Goal: Leave review/rating: Share an evaluation or opinion about a product, service, or content

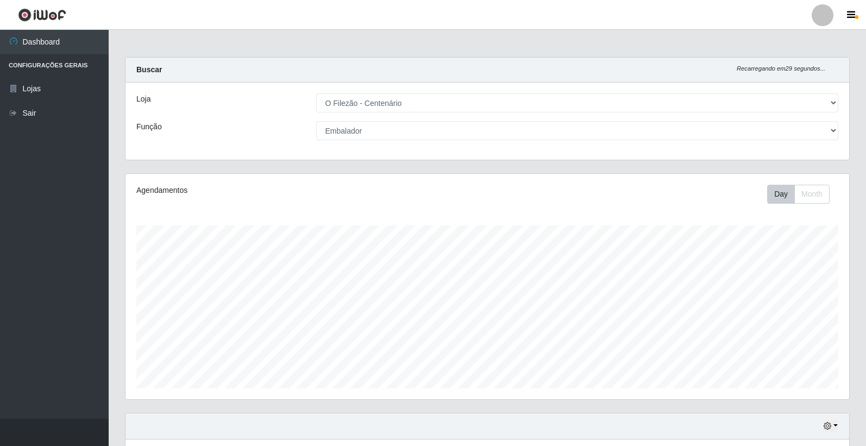
select select "203"
select select "1"
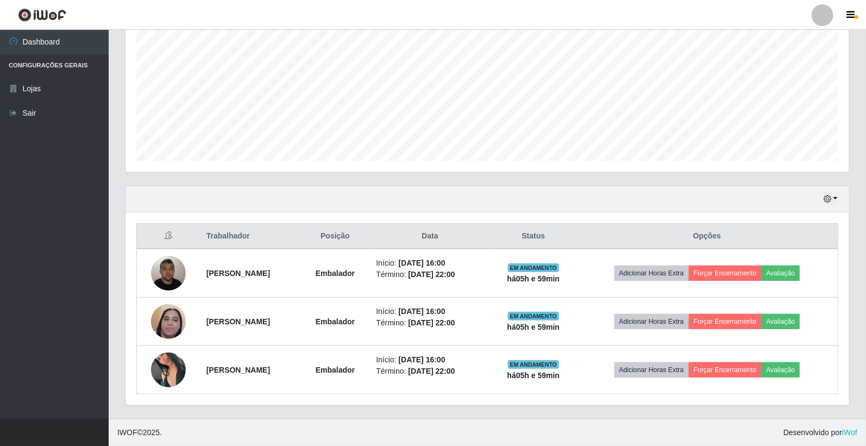
scroll to position [225, 724]
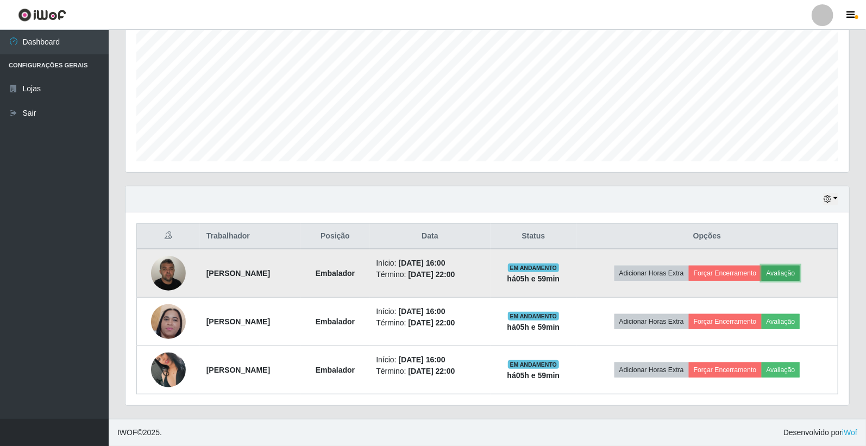
click at [800, 273] on button "Avaliação" at bounding box center [781, 273] width 39 height 15
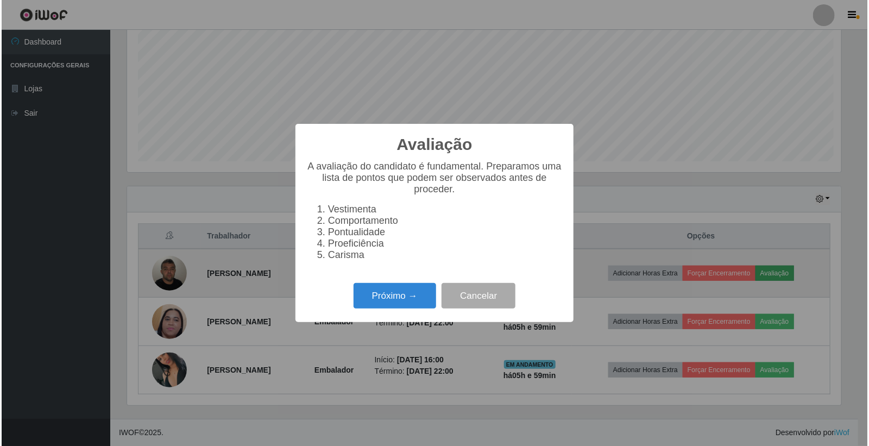
scroll to position [225, 717]
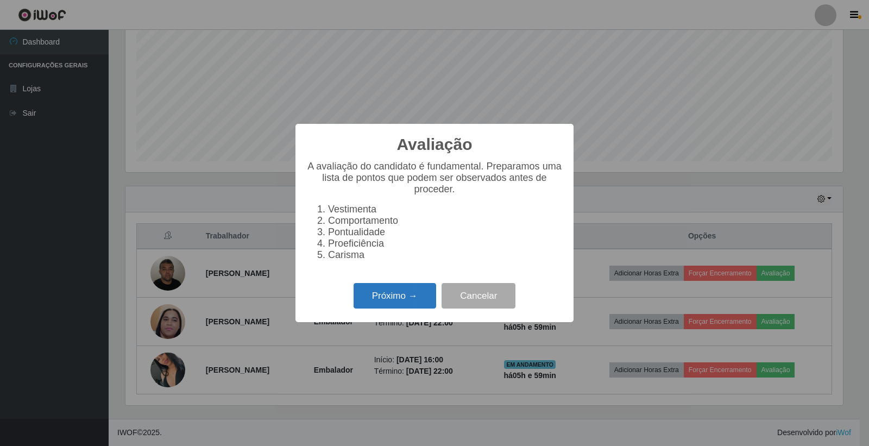
click at [393, 303] on button "Próximo →" at bounding box center [395, 296] width 83 height 26
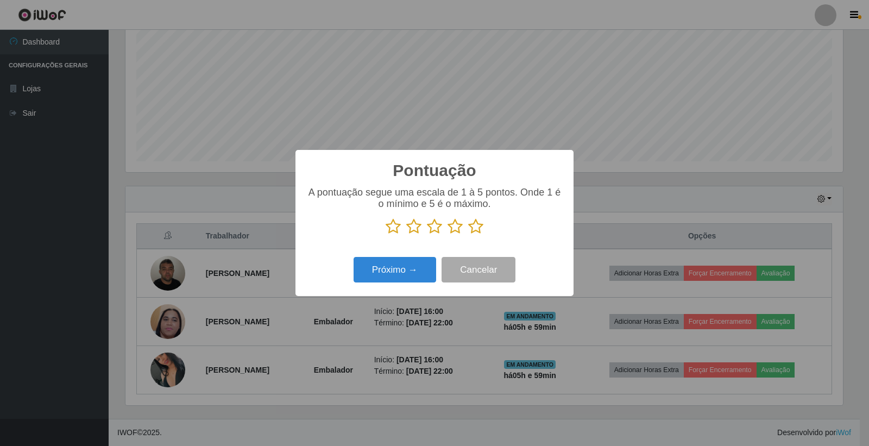
scroll to position [543042, 542550]
click at [480, 225] on icon at bounding box center [475, 226] width 15 height 16
click at [468, 235] on input "radio" at bounding box center [468, 235] width 0 height 0
click at [398, 274] on button "Próximo →" at bounding box center [395, 270] width 83 height 26
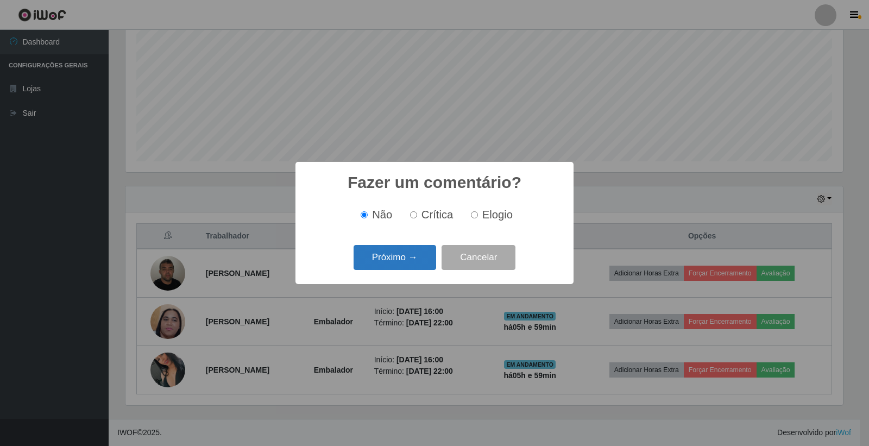
click at [401, 263] on button "Próximo →" at bounding box center [395, 258] width 83 height 26
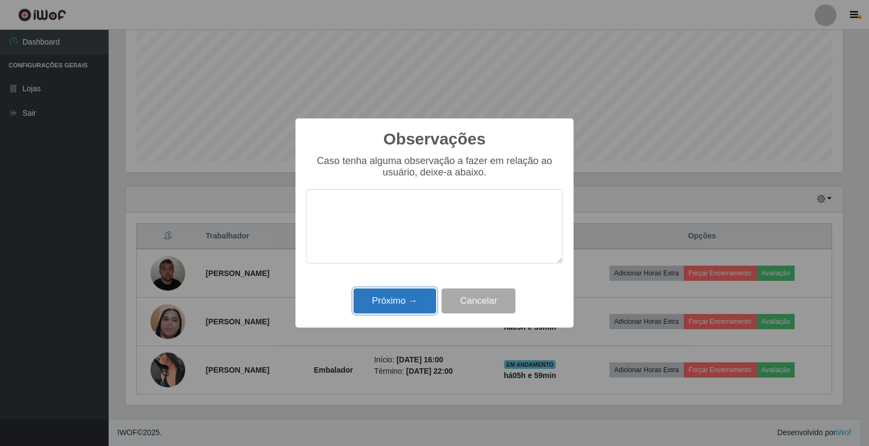
click at [410, 300] on button "Próximo →" at bounding box center [395, 301] width 83 height 26
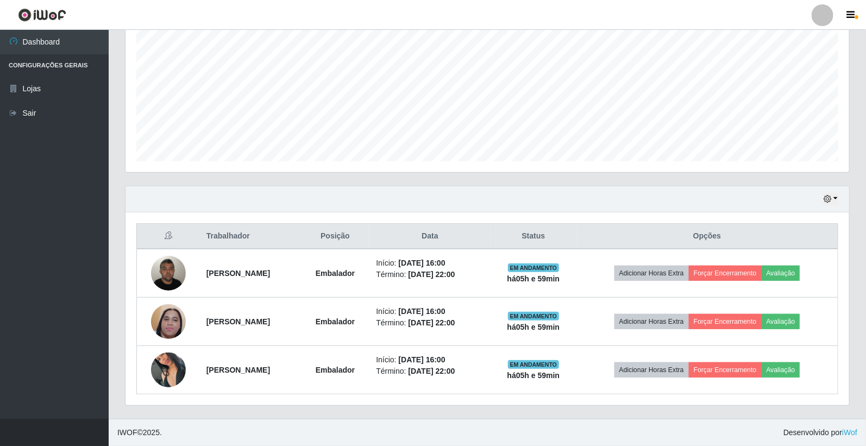
scroll to position [225, 724]
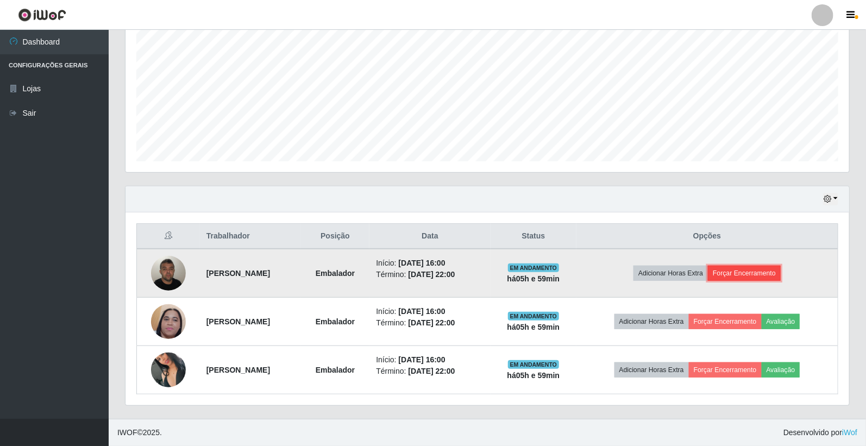
click at [740, 273] on button "Forçar Encerramento" at bounding box center [744, 273] width 73 height 15
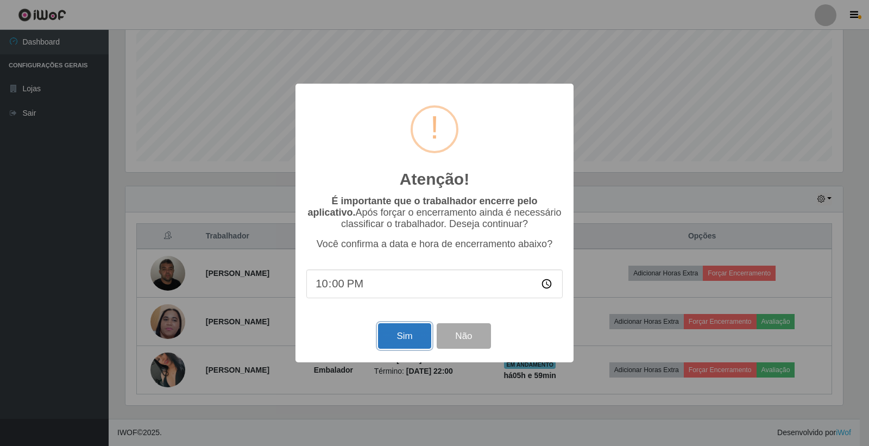
click at [395, 335] on button "Sim" at bounding box center [404, 336] width 53 height 26
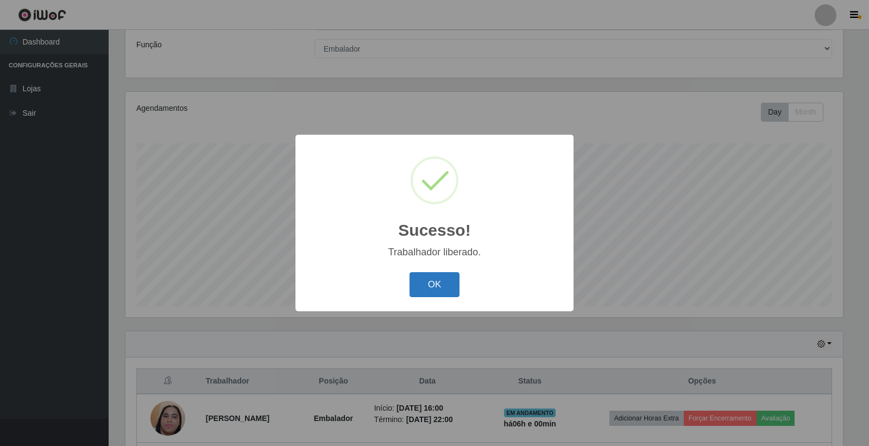
click at [415, 279] on button "OK" at bounding box center [435, 285] width 51 height 26
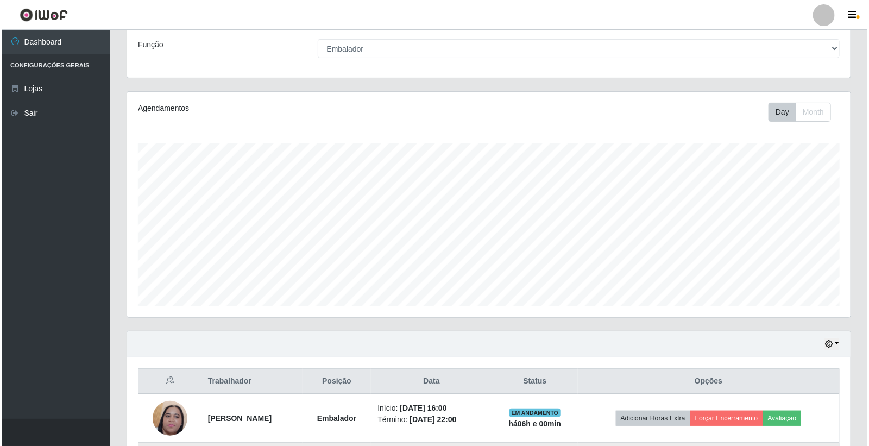
scroll to position [179, 0]
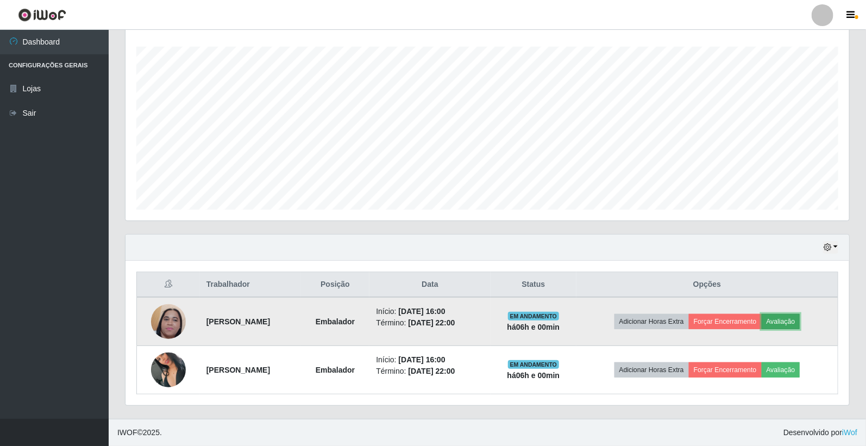
click at [793, 317] on button "Avaliação" at bounding box center [781, 321] width 39 height 15
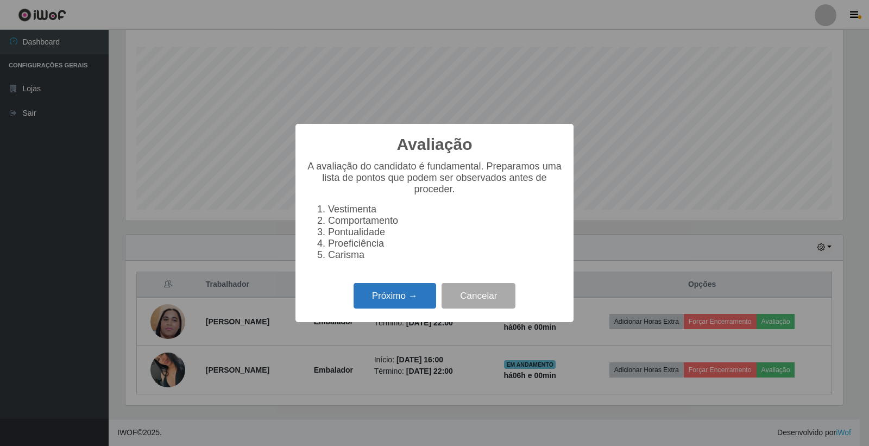
click at [387, 302] on button "Próximo →" at bounding box center [395, 296] width 83 height 26
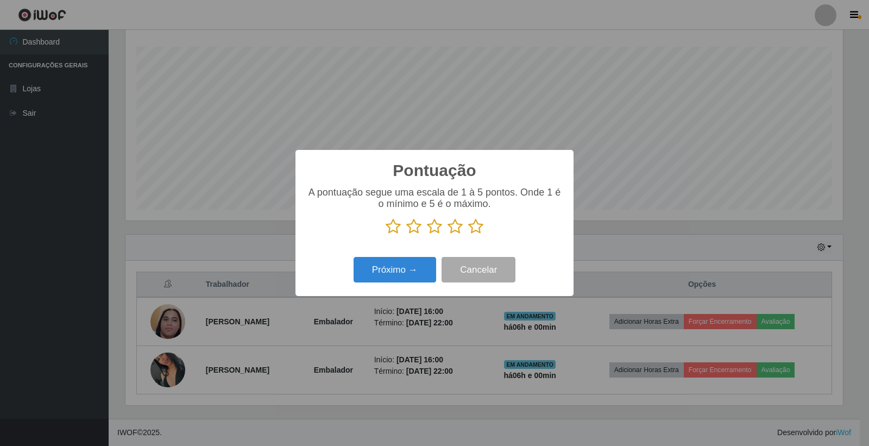
click at [469, 227] on icon at bounding box center [475, 226] width 15 height 16
click at [468, 235] on input "radio" at bounding box center [468, 235] width 0 height 0
click at [406, 274] on button "Próximo →" at bounding box center [395, 270] width 83 height 26
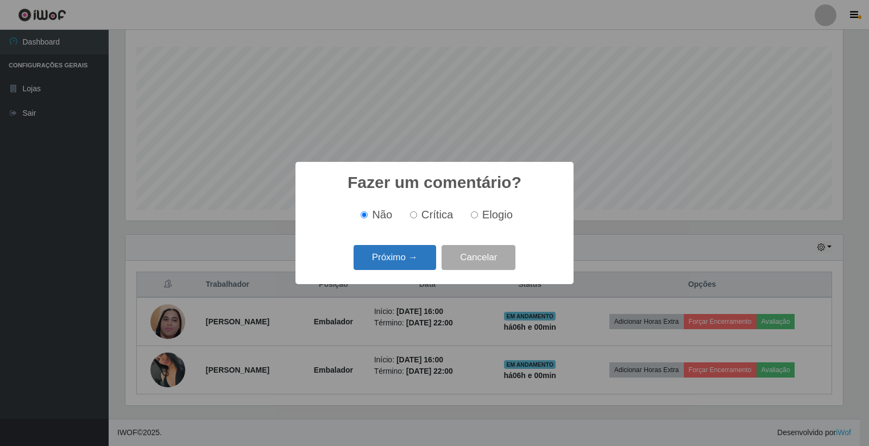
click at [401, 261] on button "Próximo →" at bounding box center [395, 258] width 83 height 26
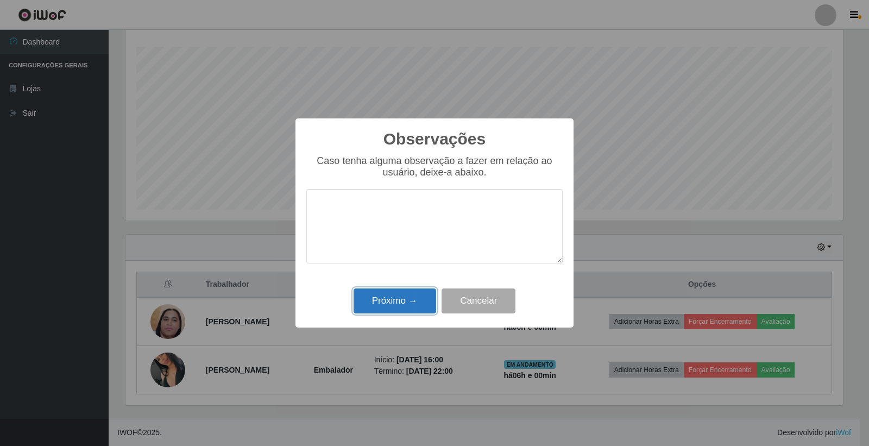
click at [399, 302] on button "Próximo →" at bounding box center [395, 301] width 83 height 26
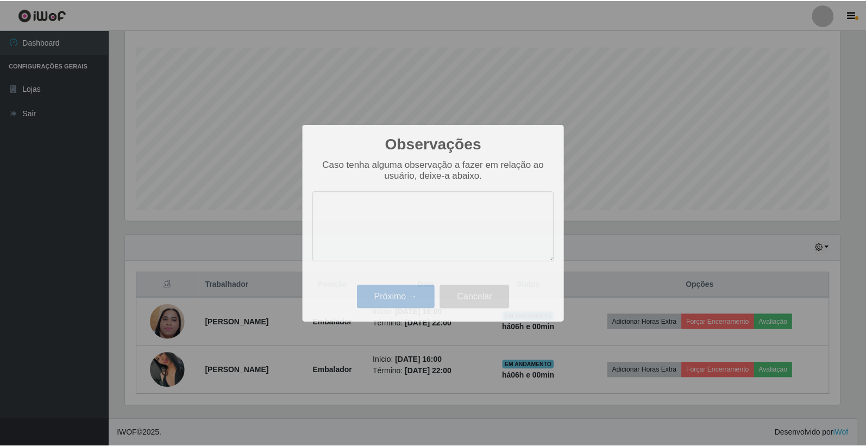
scroll to position [225, 724]
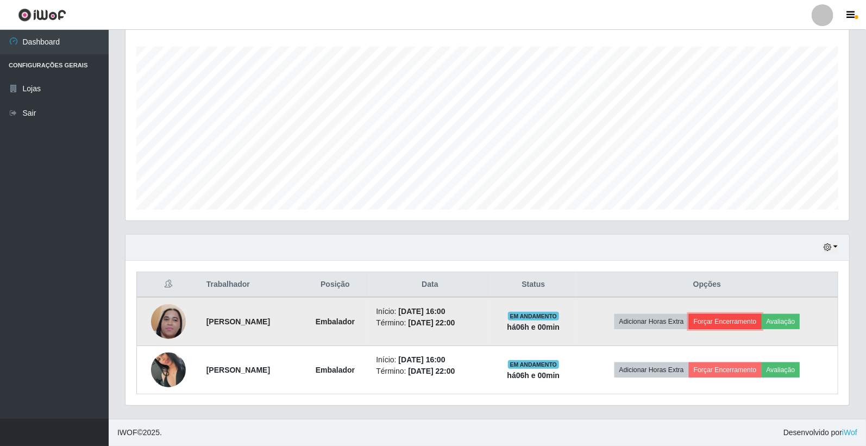
click at [726, 324] on button "Forçar Encerramento" at bounding box center [725, 321] width 73 height 15
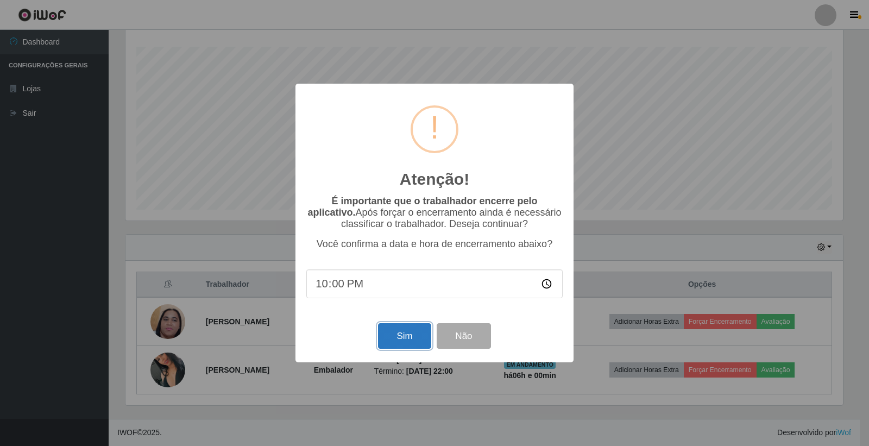
click at [397, 329] on button "Sim" at bounding box center [404, 336] width 53 height 26
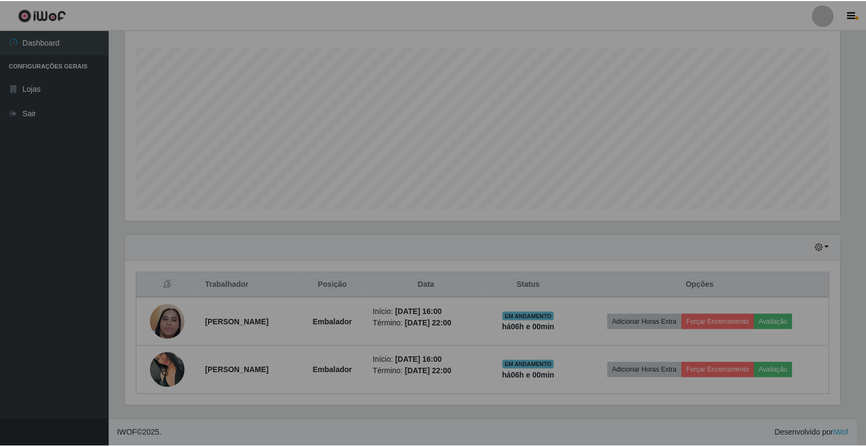
scroll to position [0, 0]
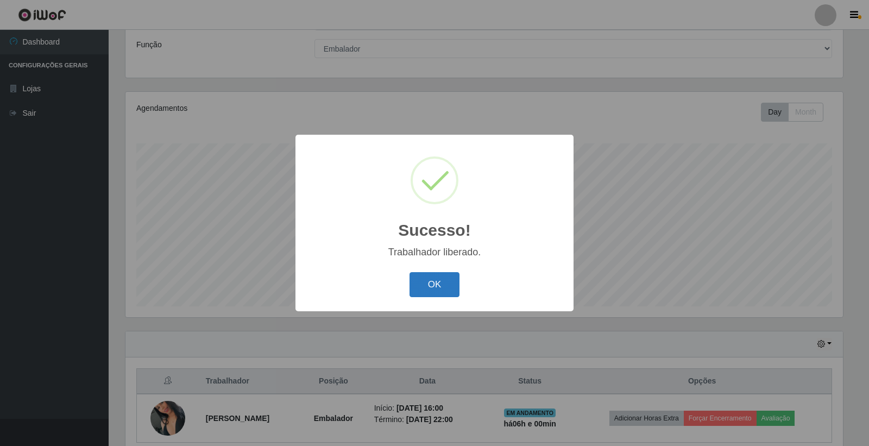
drag, startPoint x: 433, startPoint y: 287, endPoint x: 443, endPoint y: 292, distance: 11.7
click at [434, 287] on button "OK" at bounding box center [435, 285] width 51 height 26
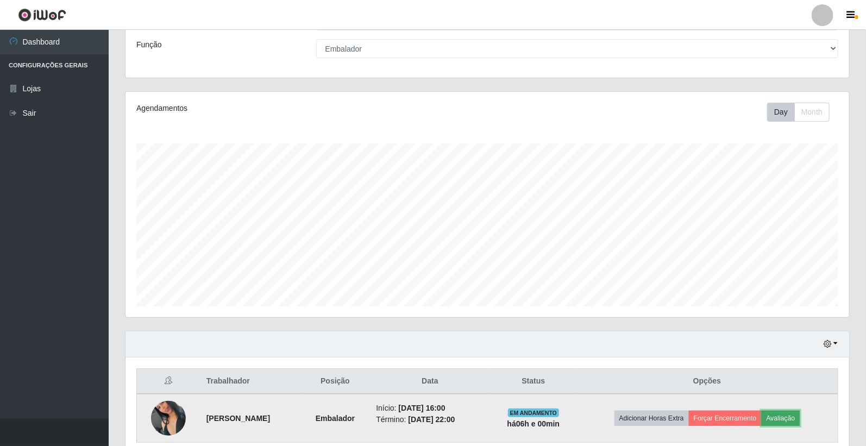
click at [789, 416] on button "Avaliação" at bounding box center [781, 418] width 39 height 15
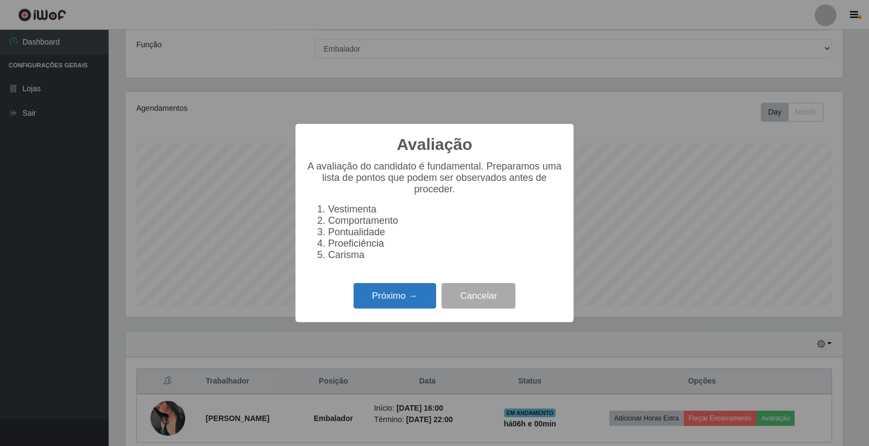
click at [388, 299] on button "Próximo →" at bounding box center [395, 296] width 83 height 26
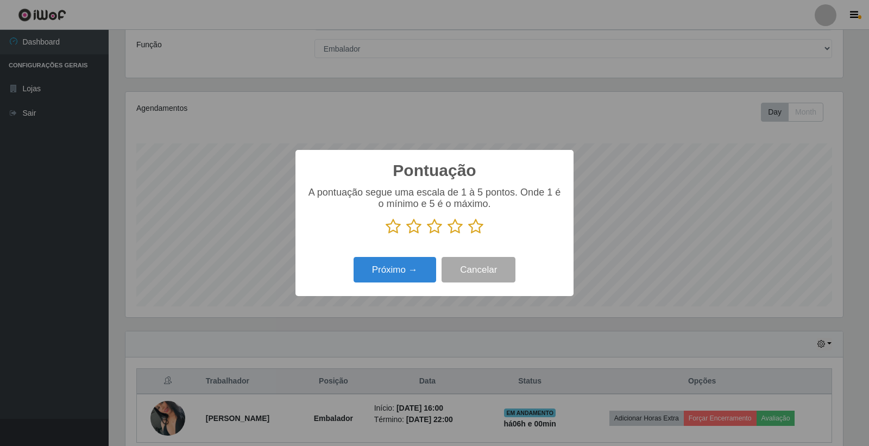
click at [474, 227] on icon at bounding box center [475, 226] width 15 height 16
click at [468, 235] on input "radio" at bounding box center [468, 235] width 0 height 0
click at [412, 271] on button "Próximo →" at bounding box center [395, 270] width 83 height 26
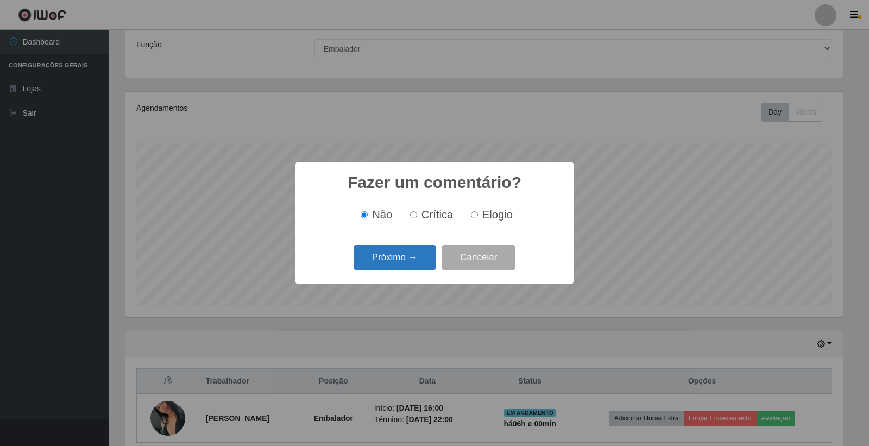
click at [400, 263] on button "Próximo →" at bounding box center [395, 258] width 83 height 26
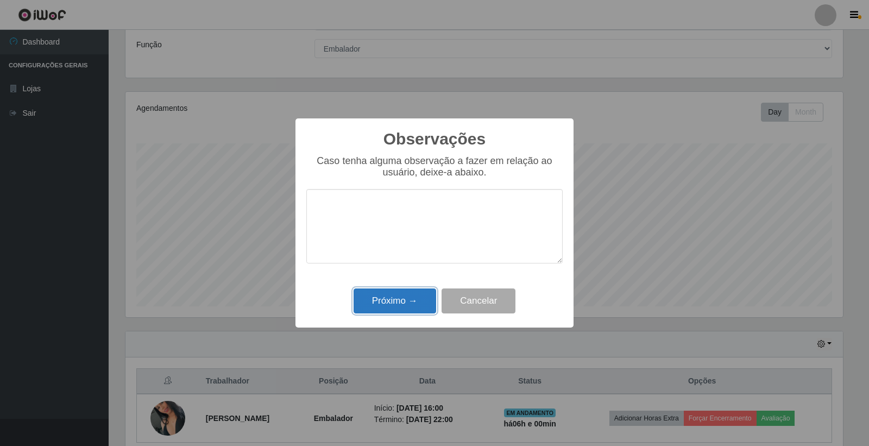
click at [381, 302] on button "Próximo →" at bounding box center [395, 301] width 83 height 26
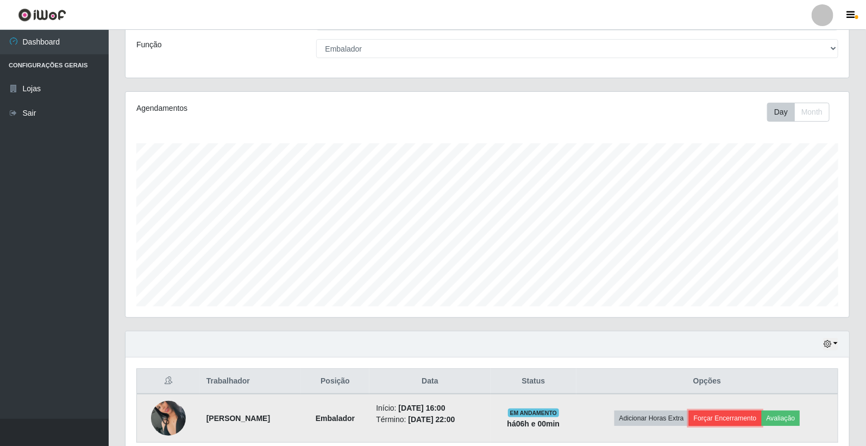
click at [757, 420] on button "Forçar Encerramento" at bounding box center [725, 418] width 73 height 15
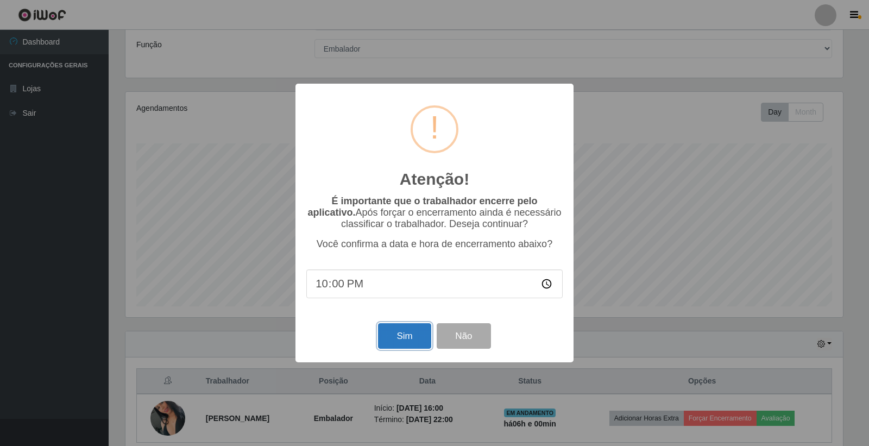
click at [407, 341] on button "Sim" at bounding box center [404, 336] width 53 height 26
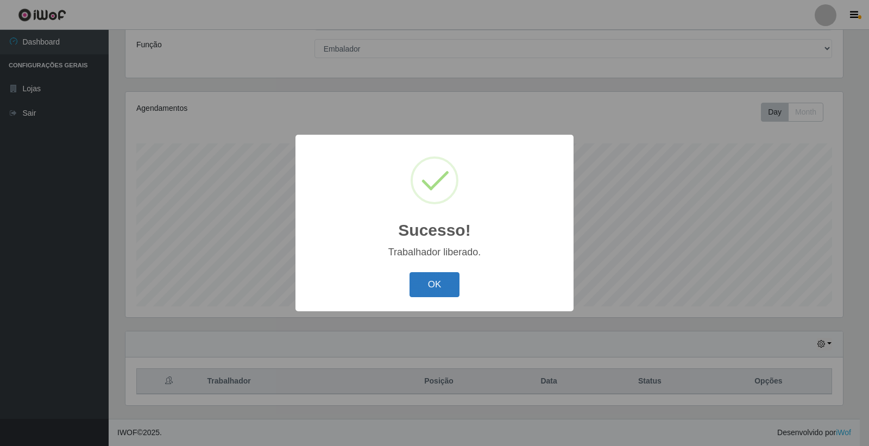
click at [430, 281] on button "OK" at bounding box center [435, 285] width 51 height 26
